Goal: Navigation & Orientation: Find specific page/section

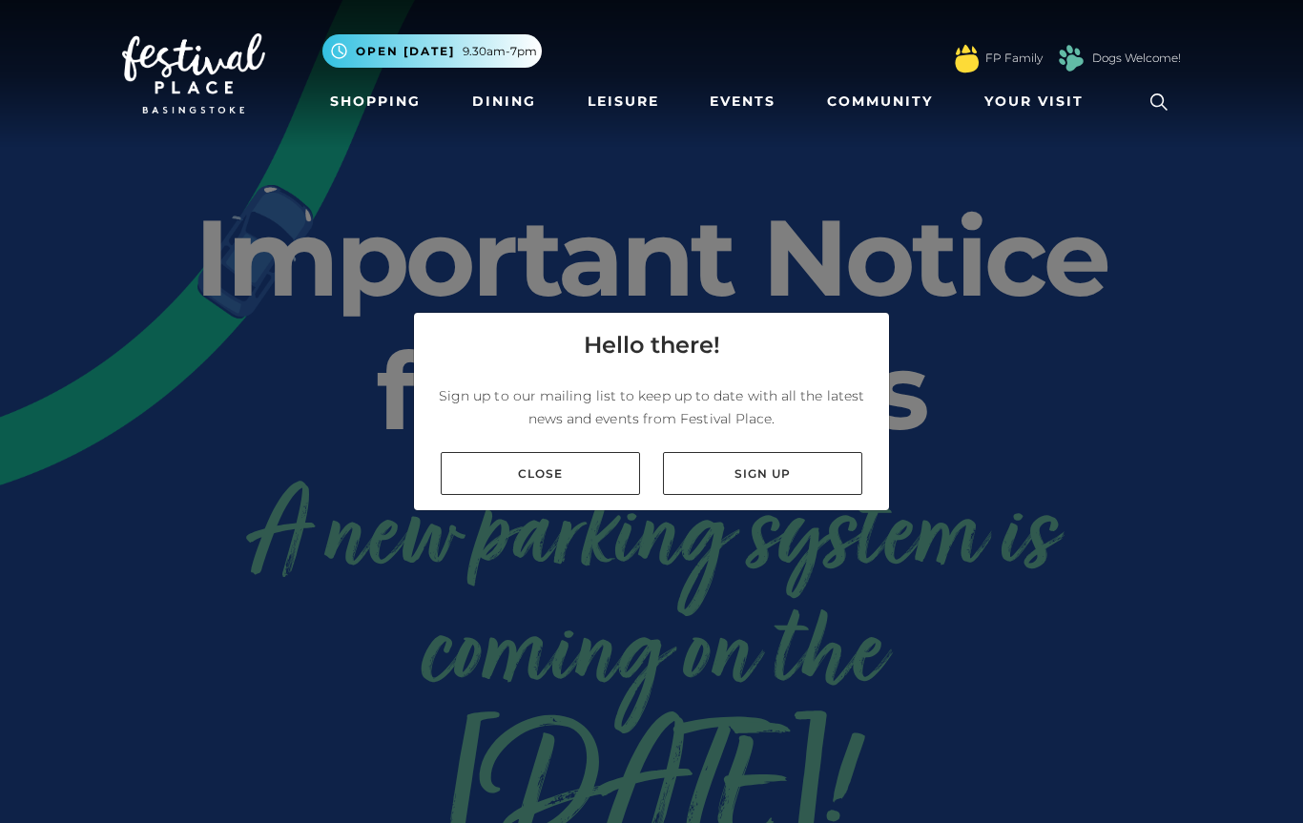
click at [576, 481] on link "Close" at bounding box center [540, 473] width 199 height 43
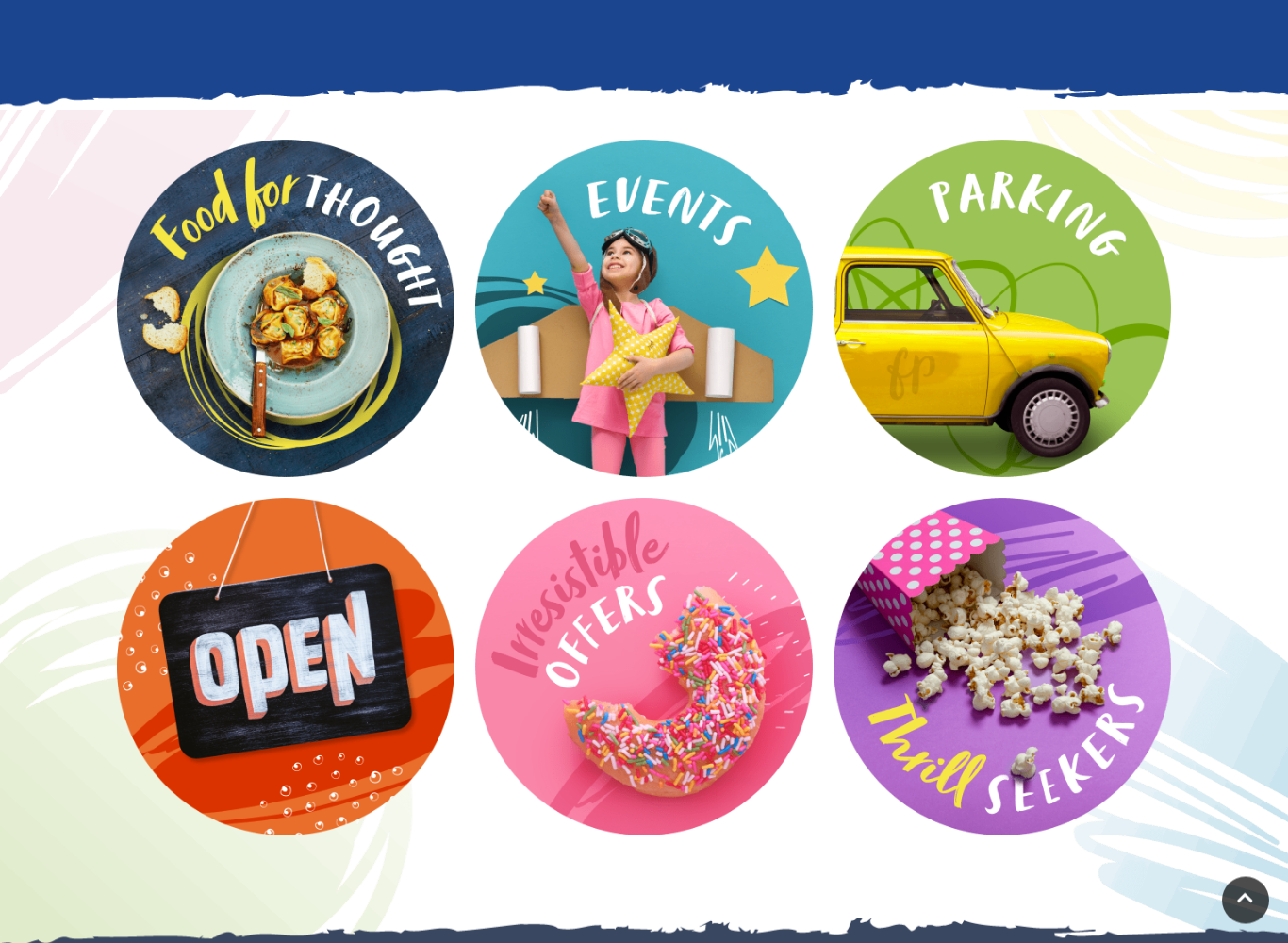
scroll to position [2306, 0]
click at [0, 0] on video at bounding box center [0, 0] width 0 height 0
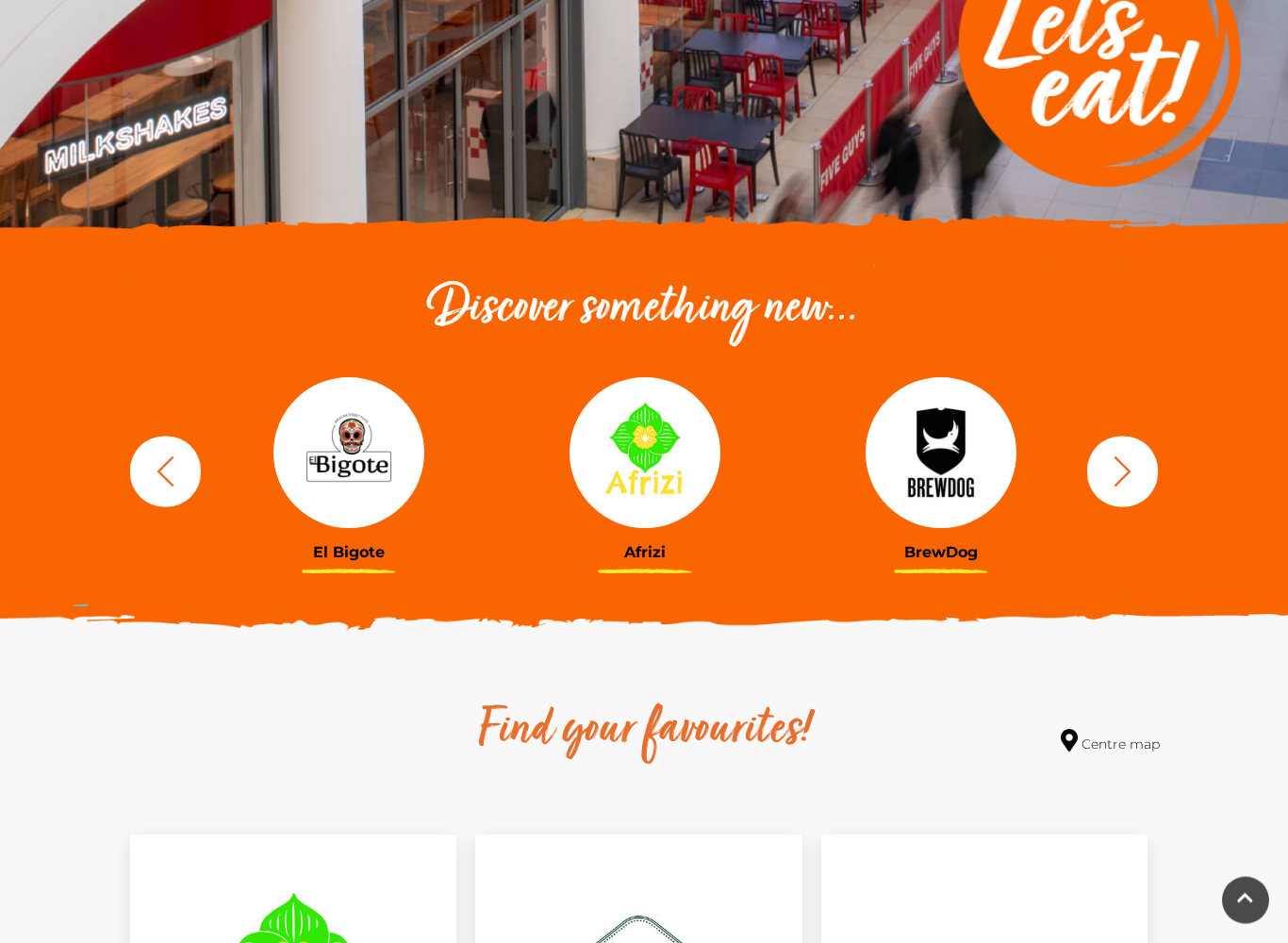
scroll to position [418, 0]
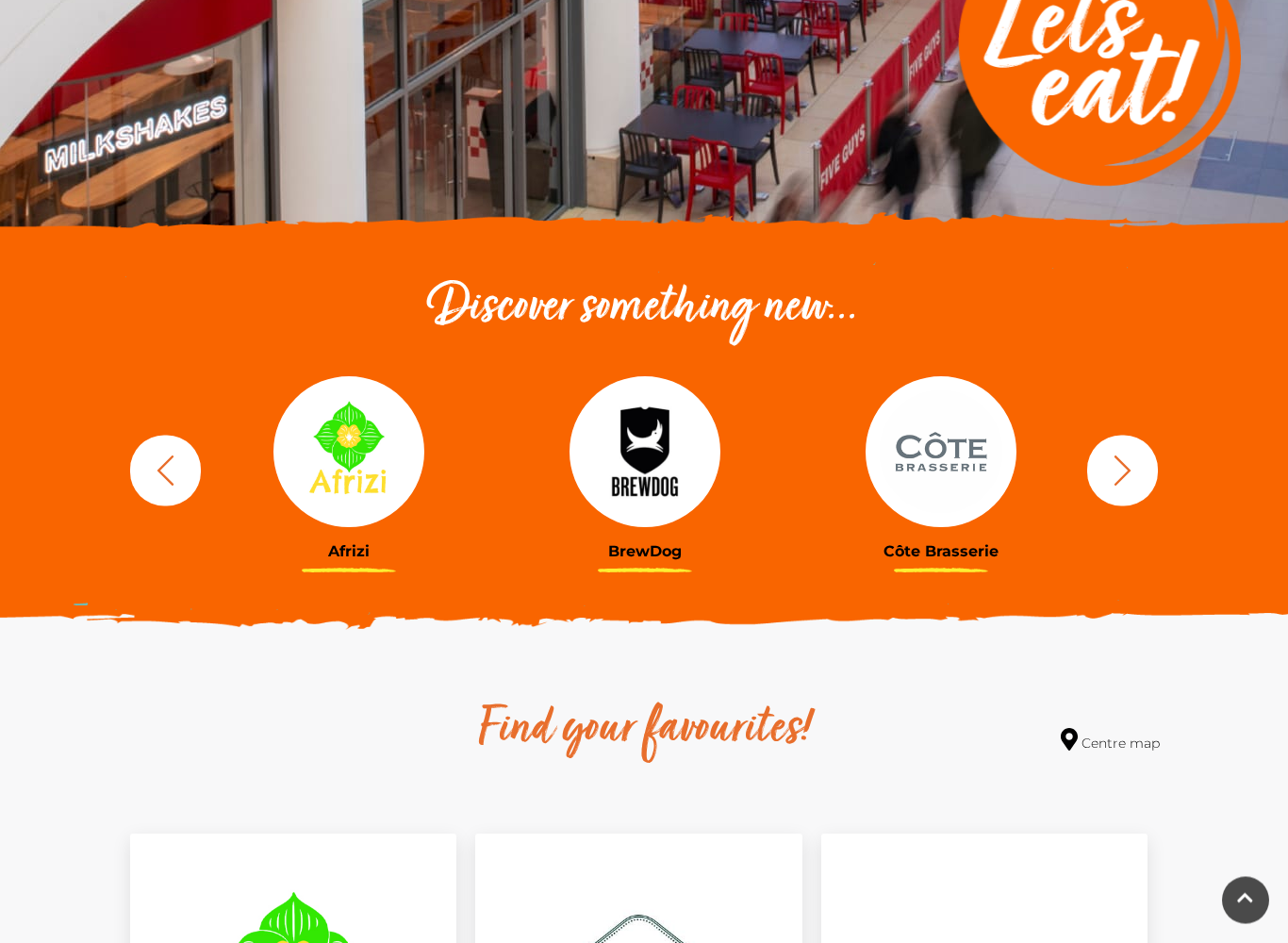
click at [1113, 468] on icon "button" at bounding box center [1122, 471] width 35 height 35
click at [1120, 465] on icon "button" at bounding box center [1122, 471] width 35 height 35
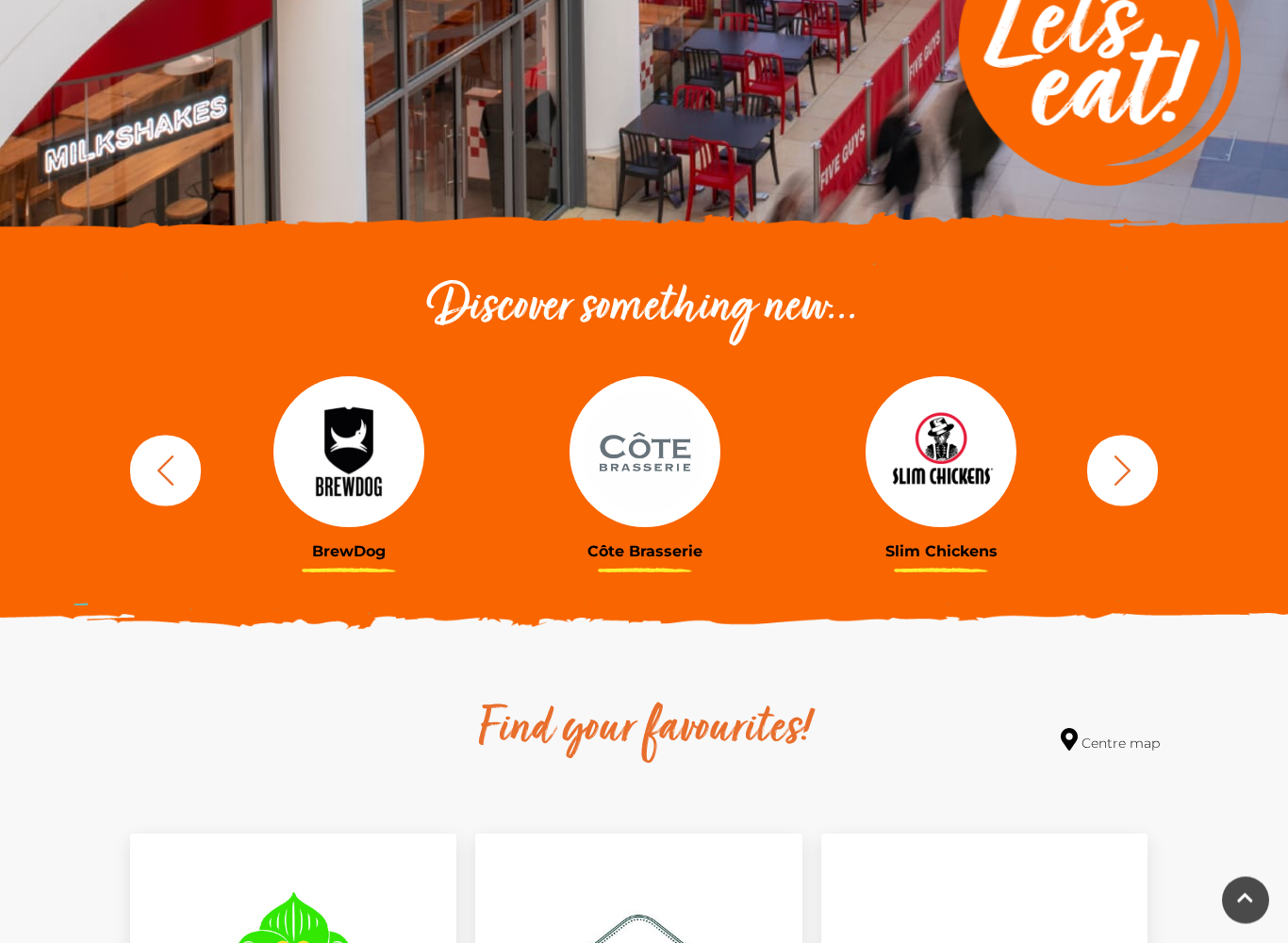
click at [1141, 464] on button "button" at bounding box center [1122, 472] width 71 height 71
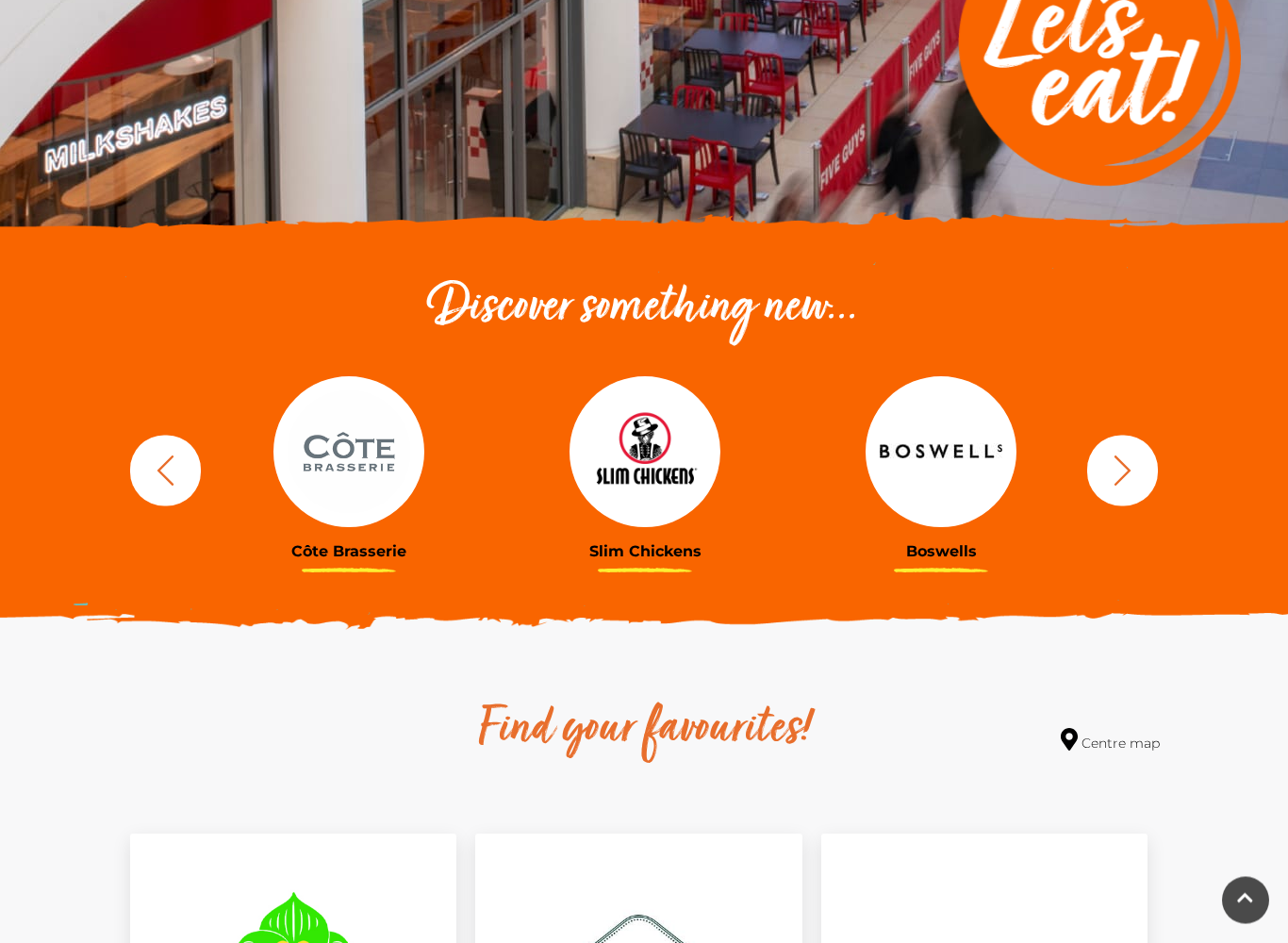
click at [1138, 468] on icon "button" at bounding box center [1122, 471] width 35 height 35
click at [1122, 468] on icon "button" at bounding box center [1122, 471] width 35 height 35
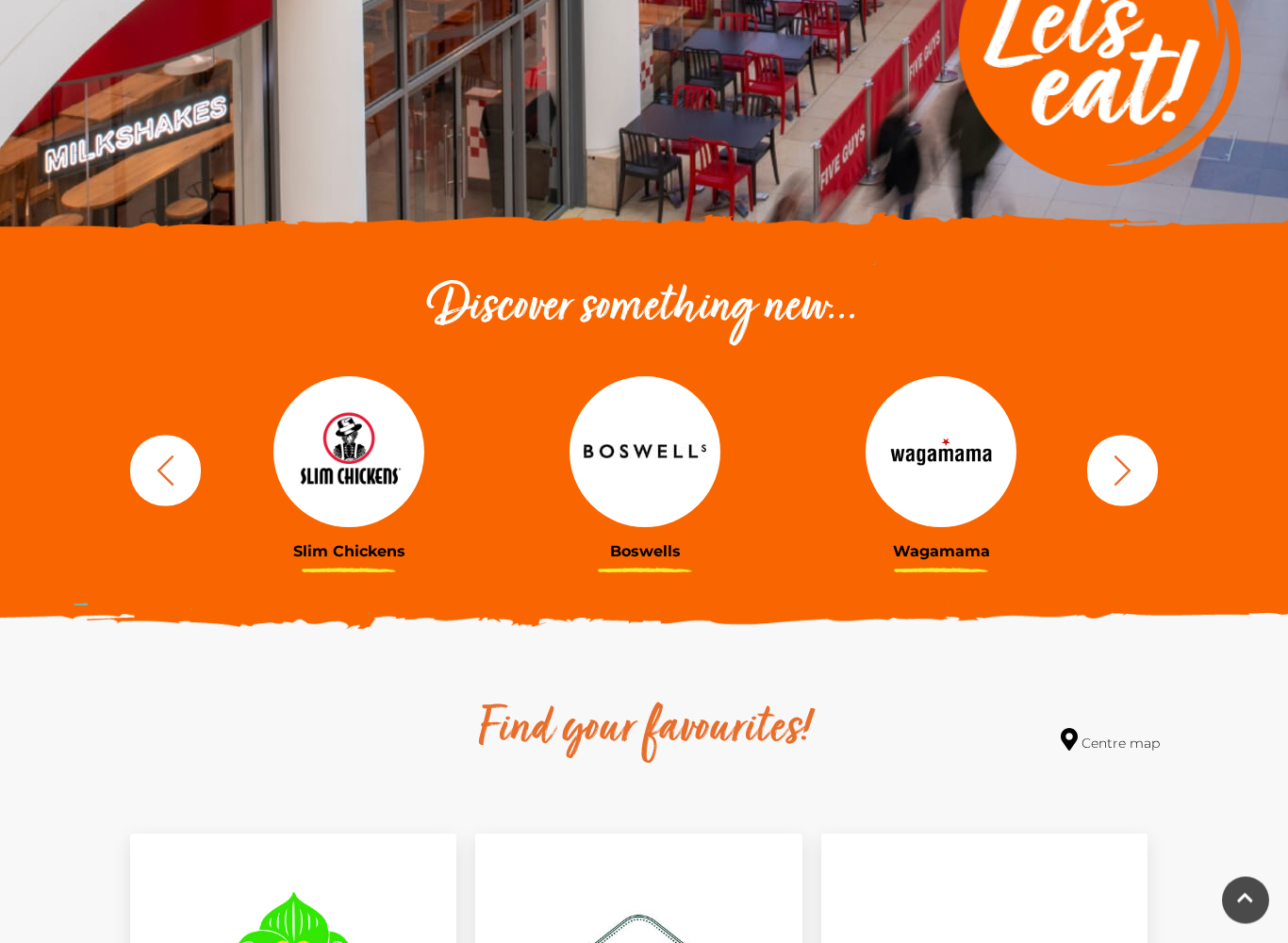
click at [1131, 469] on icon "button" at bounding box center [1122, 471] width 35 height 35
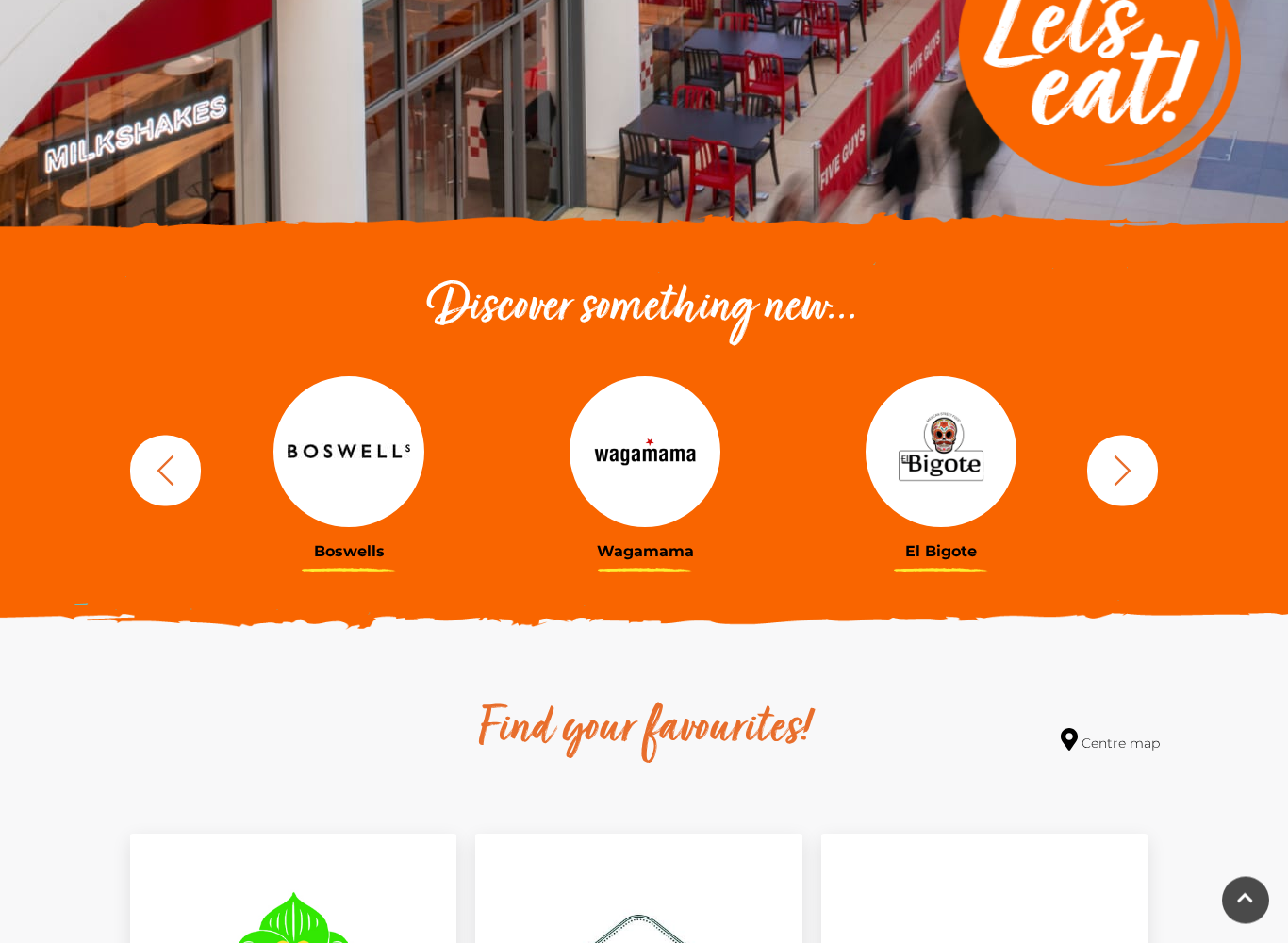
click at [1125, 466] on icon "button" at bounding box center [1122, 471] width 17 height 31
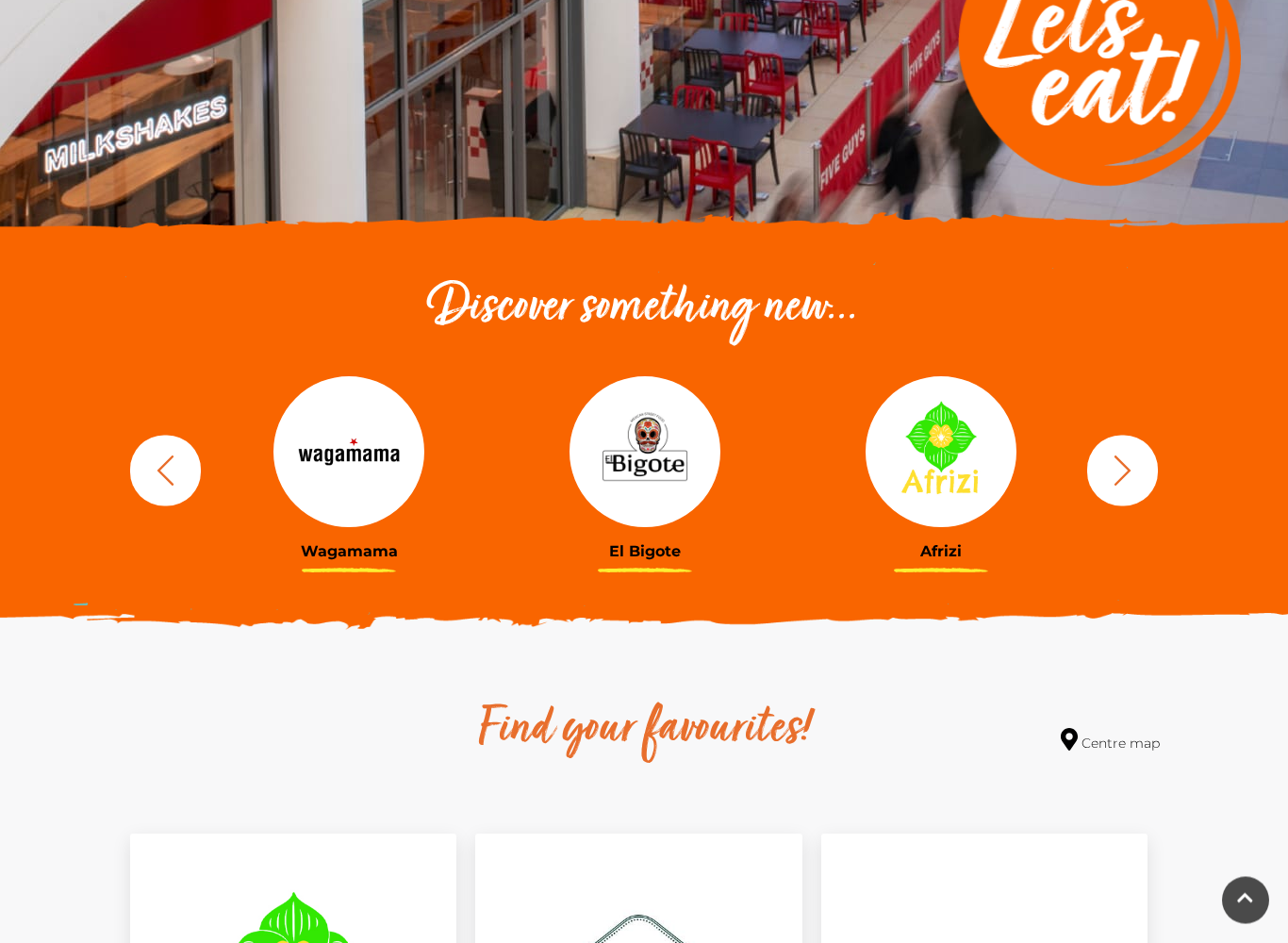
click at [1131, 466] on icon "button" at bounding box center [1122, 471] width 35 height 35
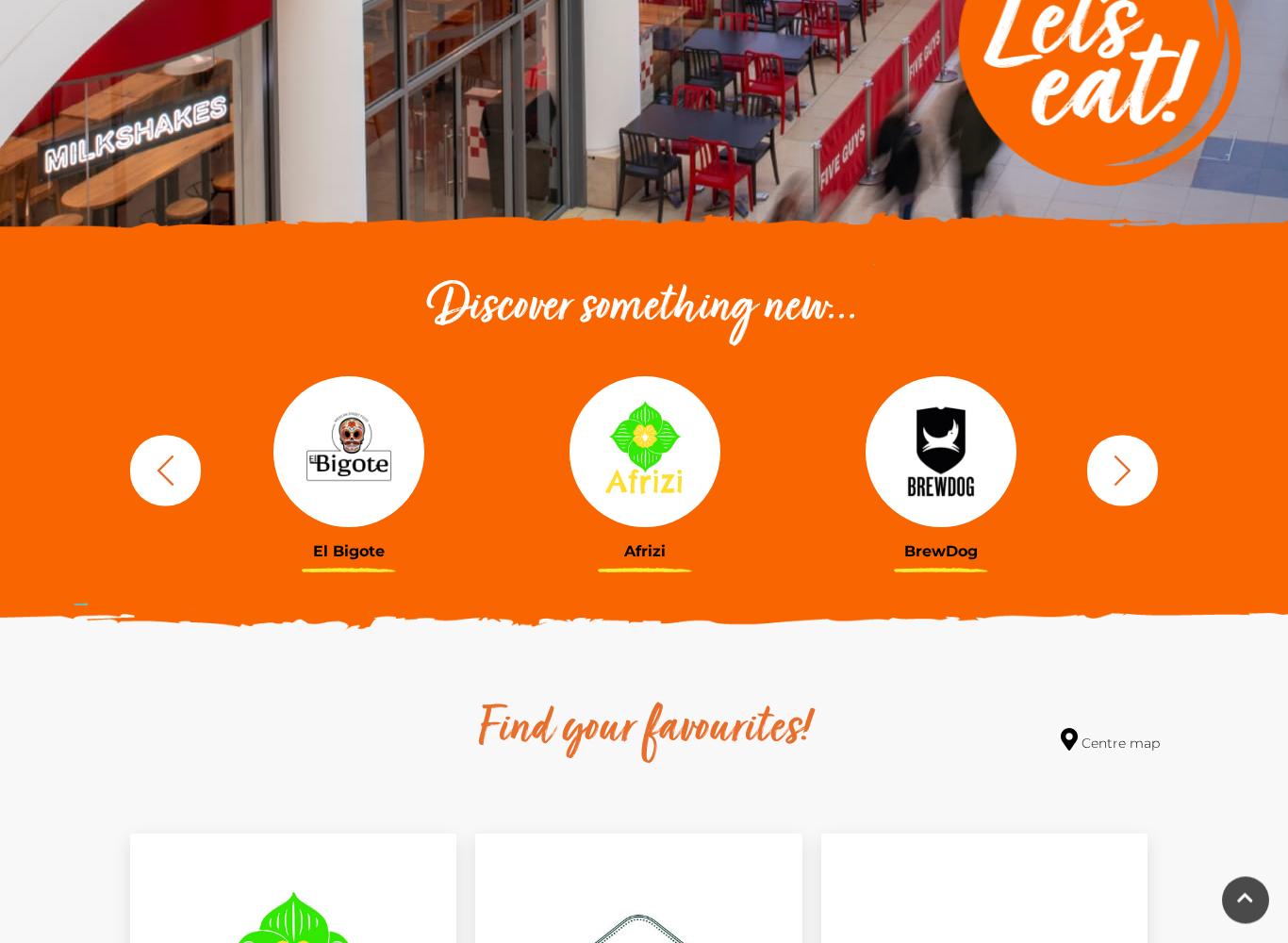
click at [1125, 470] on icon "button" at bounding box center [1122, 471] width 35 height 35
click at [1118, 465] on icon "button" at bounding box center [1122, 471] width 35 height 35
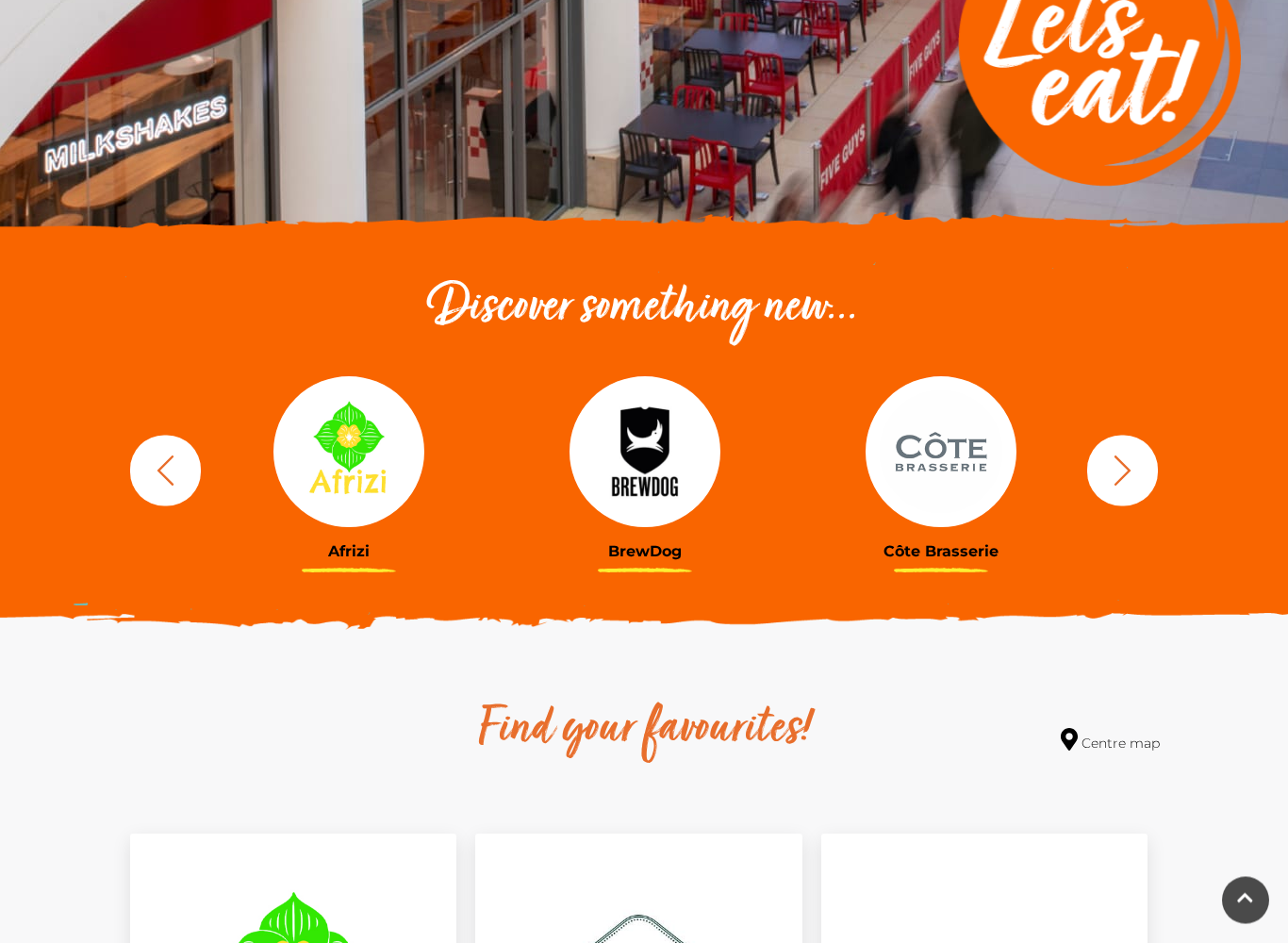
click at [1127, 466] on icon "button" at bounding box center [1122, 471] width 35 height 35
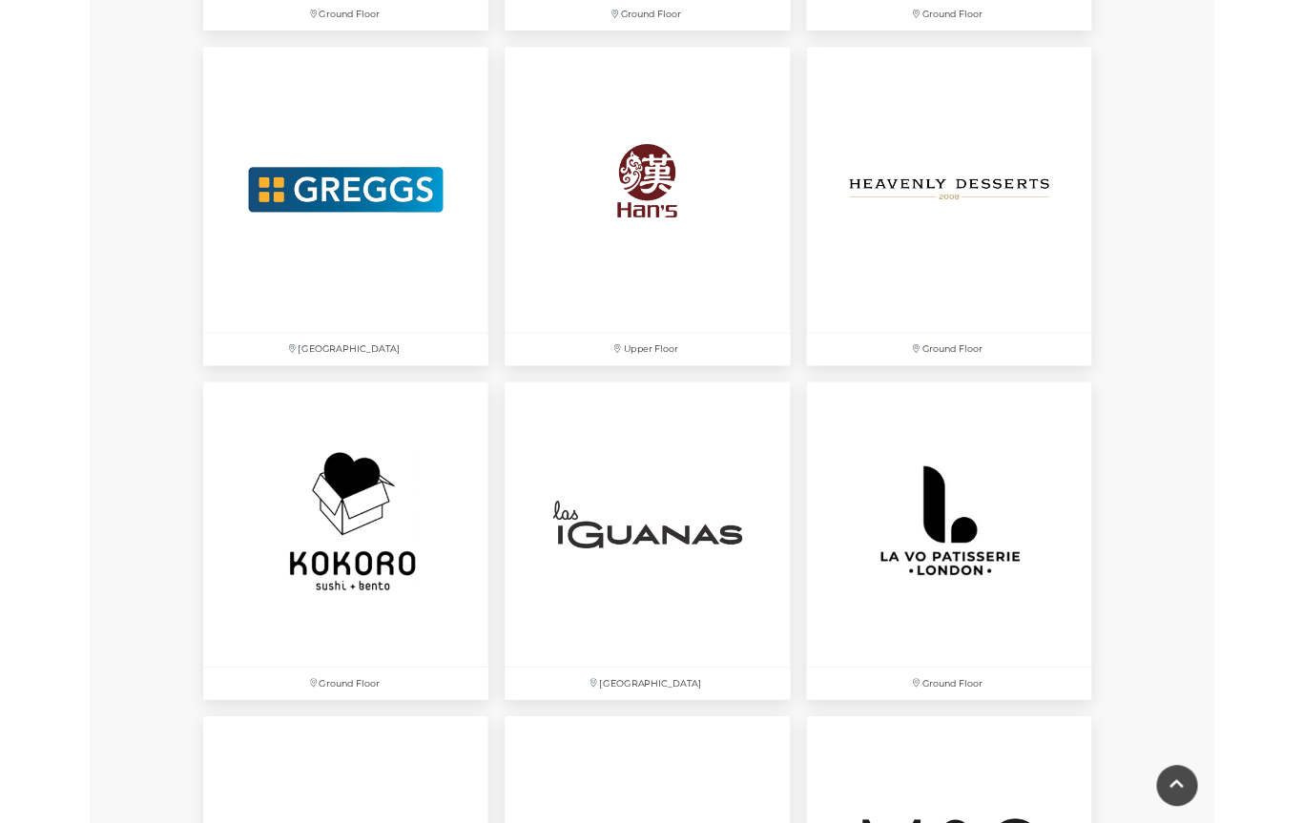
scroll to position [3925, 0]
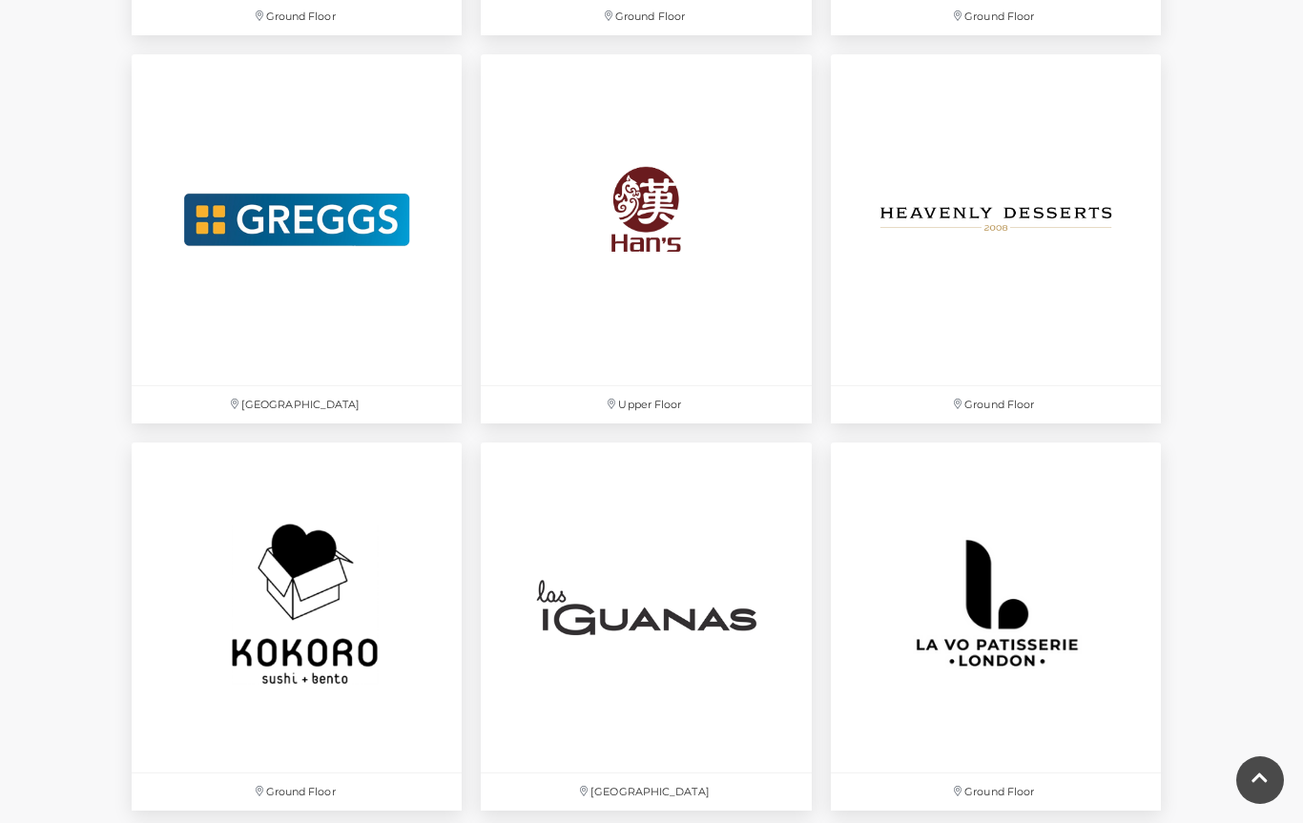
click at [678, 309] on img at bounding box center [646, 219] width 330 height 330
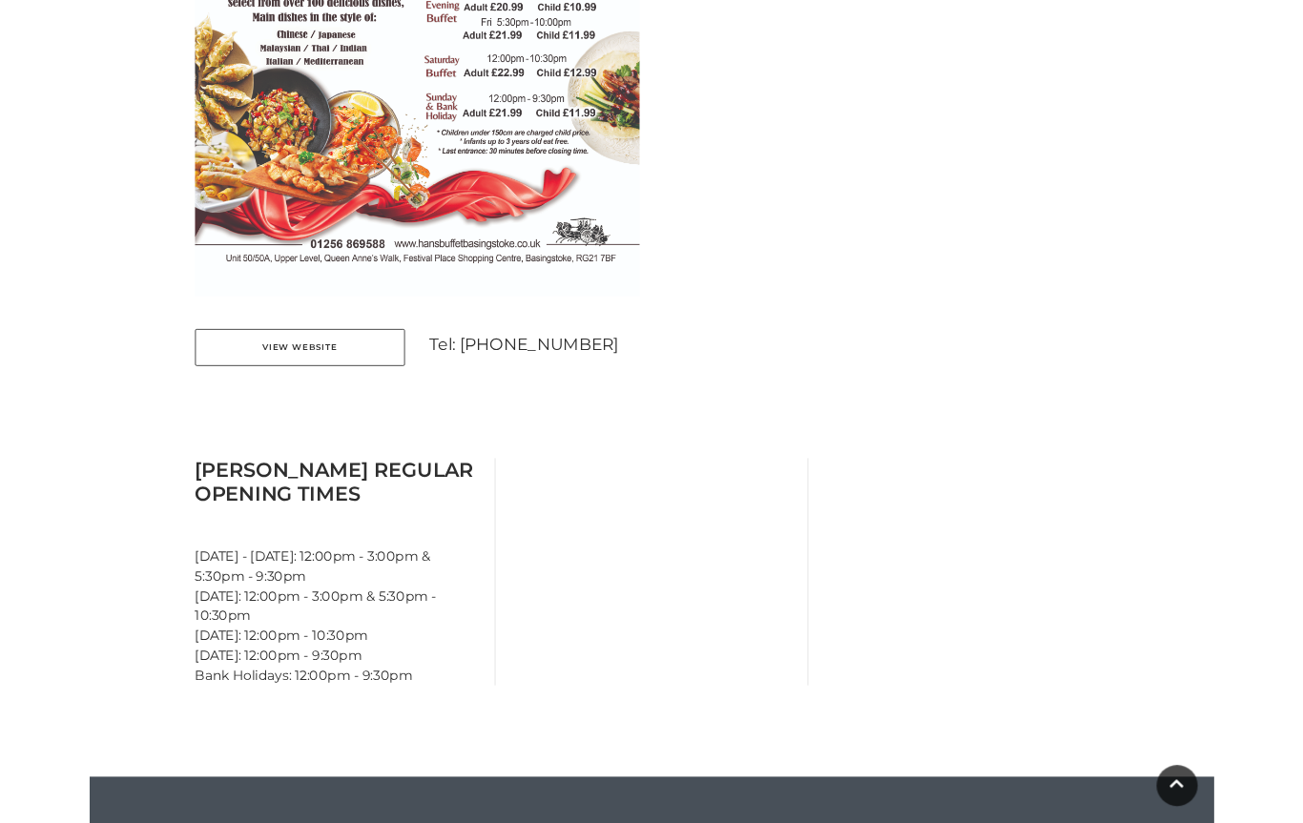
scroll to position [1280, 0]
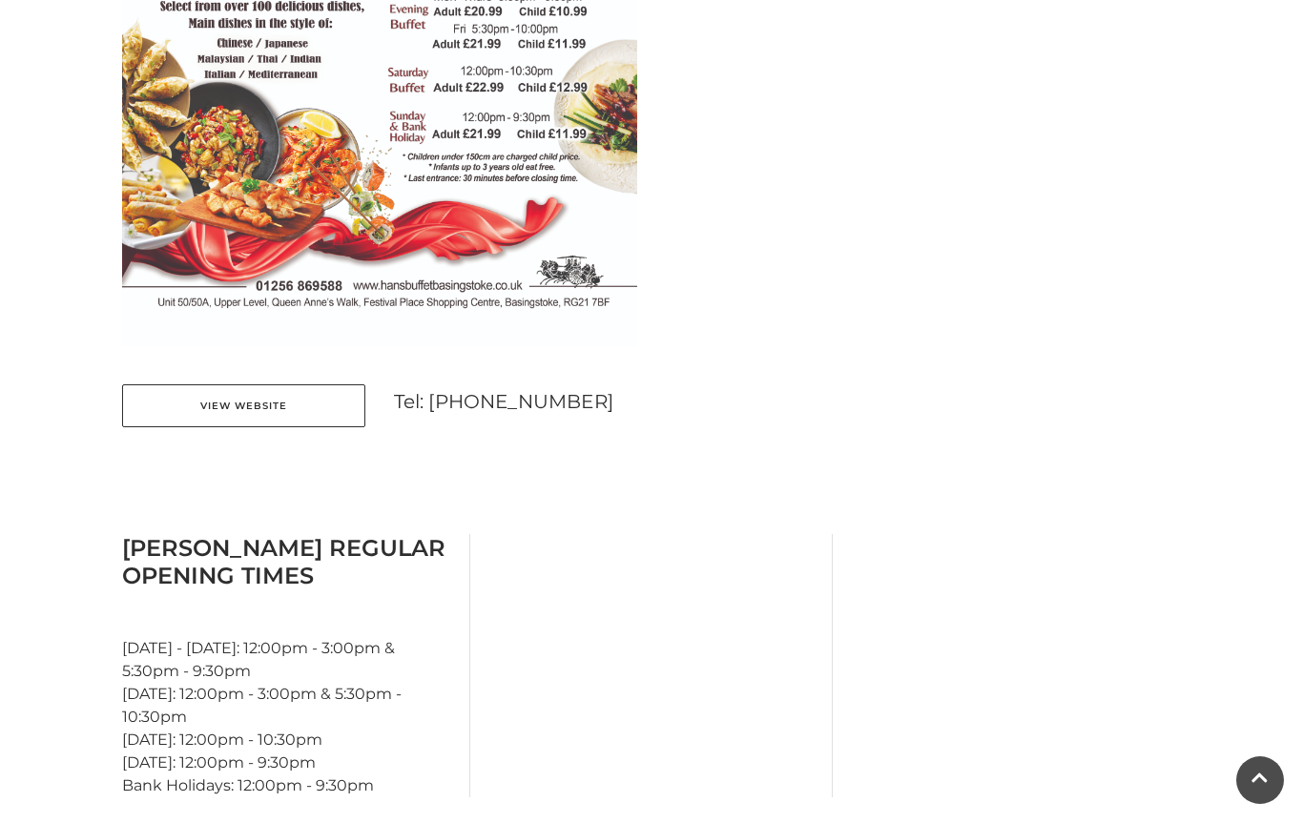
click at [247, 403] on link "View Website" at bounding box center [243, 405] width 243 height 43
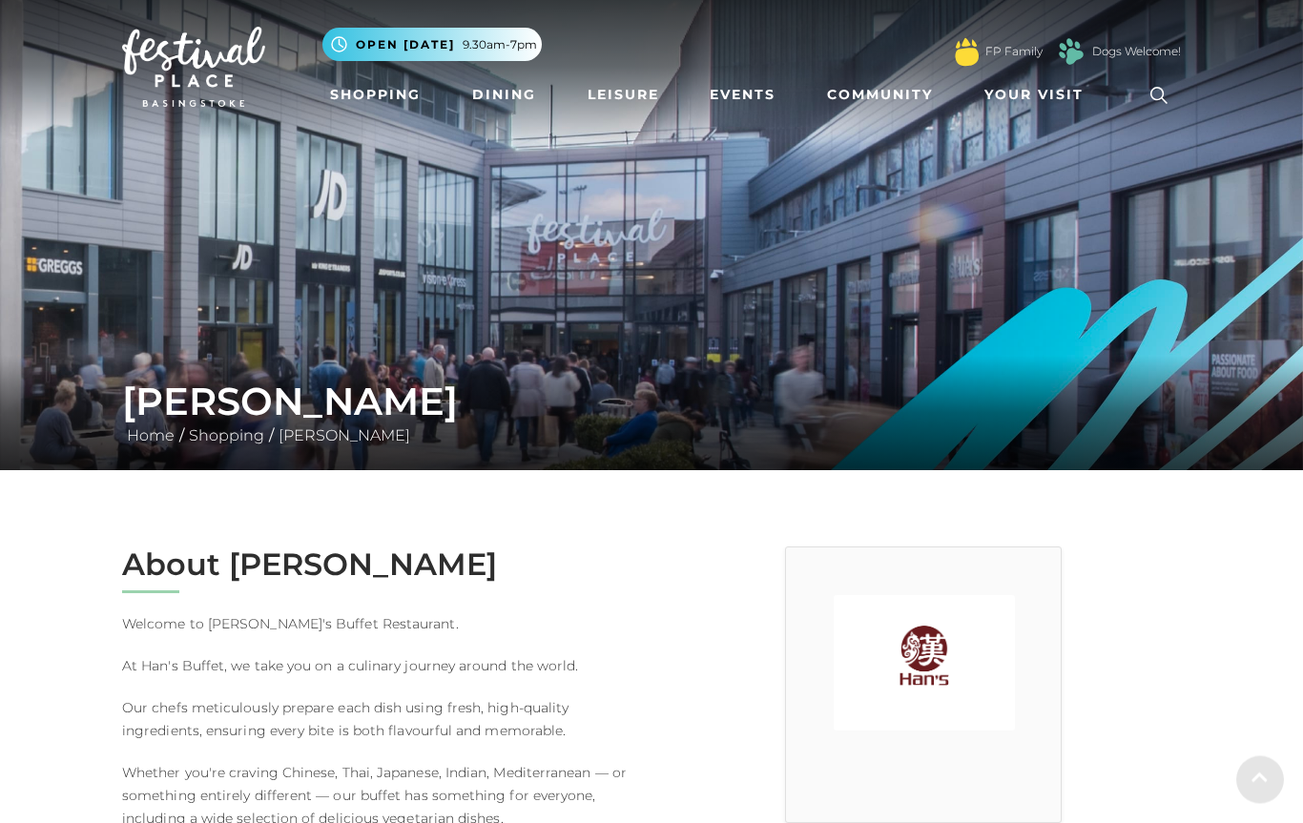
scroll to position [0, 0]
